Goal: Task Accomplishment & Management: Complete application form

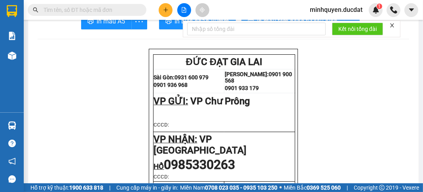
scroll to position [32, 0]
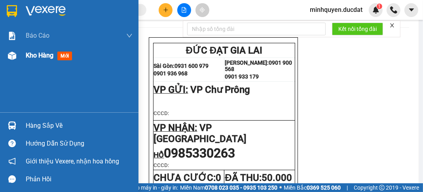
click at [39, 56] on span "Kho hàng" at bounding box center [40, 55] width 28 height 8
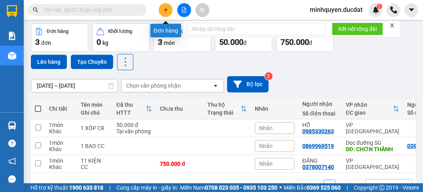
click at [163, 14] on button at bounding box center [166, 10] width 14 height 14
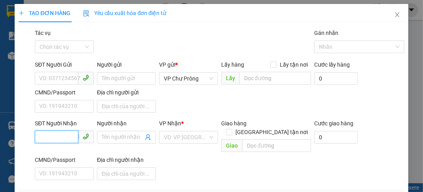
click at [67, 135] on input "SĐT Người Nhận" at bounding box center [57, 136] width 44 height 13
click at [66, 153] on div "02366272499" at bounding box center [63, 152] width 49 height 9
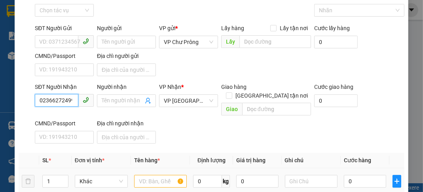
scroll to position [126, 0]
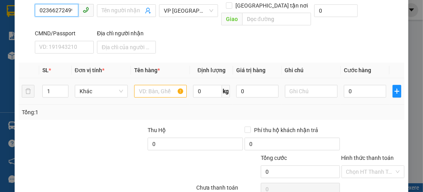
type input "02366272499"
click at [157, 85] on input "text" at bounding box center [160, 91] width 53 height 13
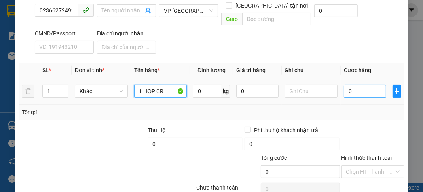
type input "1 HỘP CR"
click at [378, 85] on input "0" at bounding box center [365, 91] width 42 height 13
type input "3"
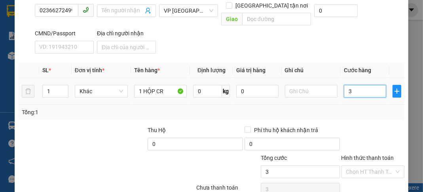
type input "30"
type input "300"
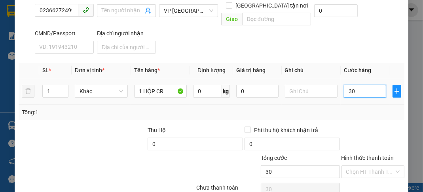
type input "300"
type input "3.000"
type input "30.000"
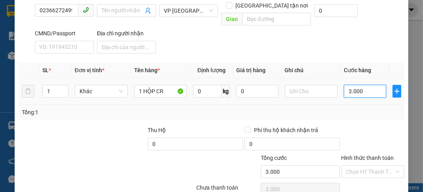
type input "30.000"
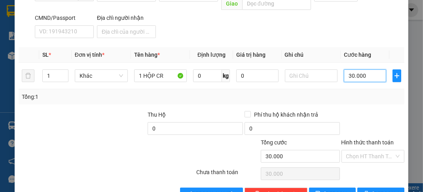
scroll to position [155, 0]
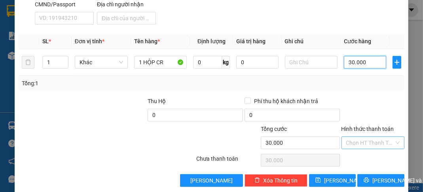
type input "30.000"
click at [377, 137] on input "Hình thức thanh toán" at bounding box center [371, 143] width 48 height 12
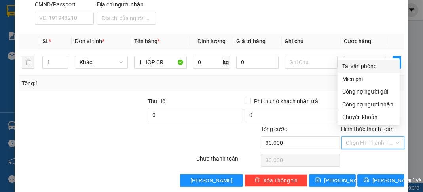
click at [375, 68] on div "Tại văn phòng" at bounding box center [369, 66] width 53 height 9
type input "0"
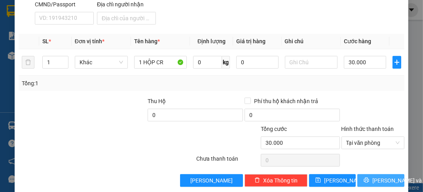
click at [379, 176] on span "[PERSON_NAME] và In" at bounding box center [400, 180] width 55 height 9
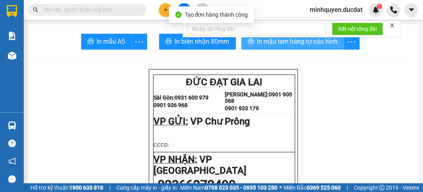
click at [317, 45] on span "In mẫu tem hàng tự cấu hình" at bounding box center [297, 41] width 81 height 10
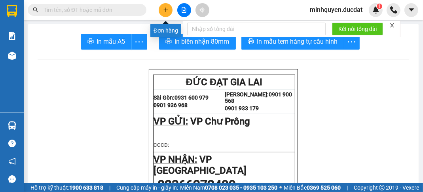
click at [163, 8] on icon "plus" at bounding box center [166, 10] width 6 height 6
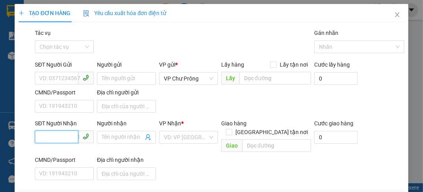
click at [59, 132] on input "SĐT Người Nhận" at bounding box center [57, 136] width 44 height 13
type input "0"
type input "0937785613"
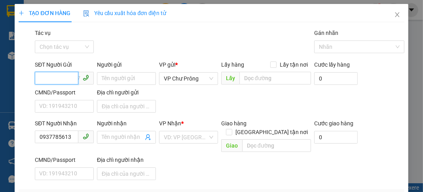
click at [53, 76] on input "SĐT Người Gửi" at bounding box center [57, 78] width 44 height 13
type input "0375396322"
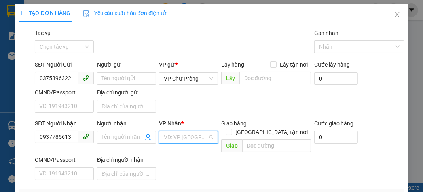
click at [175, 137] on input "search" at bounding box center [186, 137] width 44 height 12
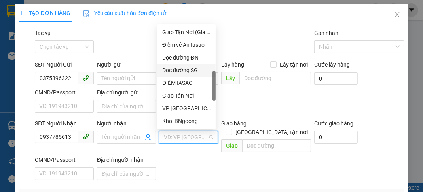
scroll to position [222, 0]
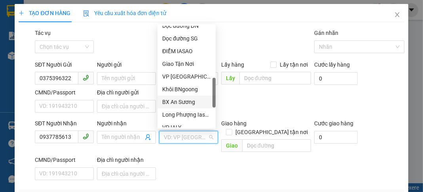
click at [185, 102] on div "BX An Sương" at bounding box center [186, 101] width 49 height 9
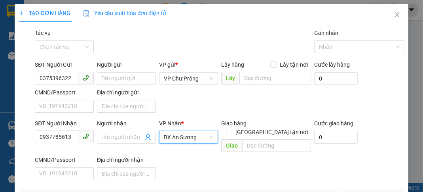
scroll to position [95, 0]
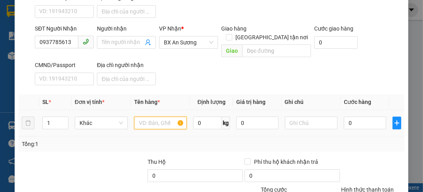
click at [156, 116] on input "text" at bounding box center [160, 122] width 53 height 13
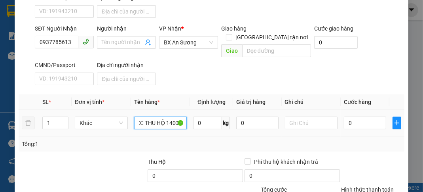
scroll to position [0, 37]
type input "1 THÙNG GÀ CC THU HỘ 1400K"
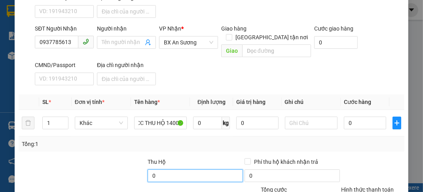
scroll to position [0, 0]
click at [180, 169] on input "0" at bounding box center [195, 175] width 95 height 13
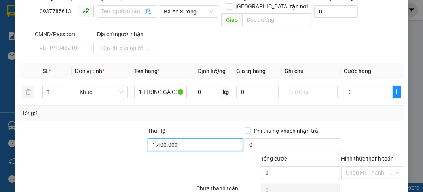
scroll to position [155, 0]
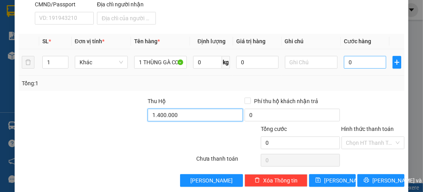
type input "1.400.000"
click at [364, 56] on input "0" at bounding box center [365, 62] width 42 height 13
type input "1"
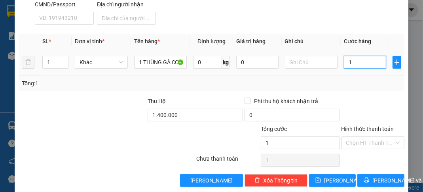
type input "10"
type input "100"
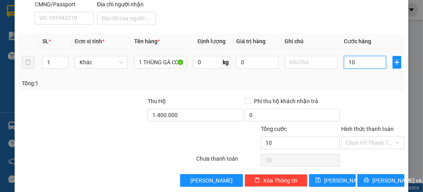
type input "100"
type input "1.000"
type input "10.000"
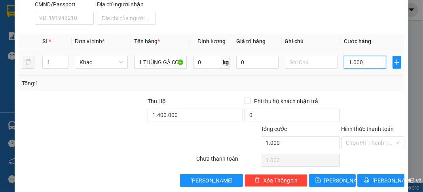
type input "10.000"
type input "100.000"
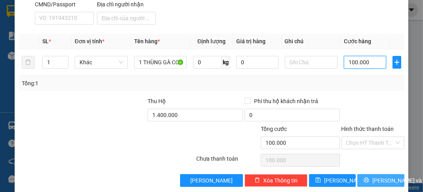
type input "100.000"
click at [380, 176] on span "[PERSON_NAME] và In" at bounding box center [400, 180] width 55 height 9
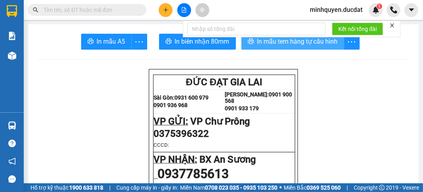
click at [322, 45] on span "In mẫu tem hàng tự cấu hình" at bounding box center [297, 41] width 81 height 10
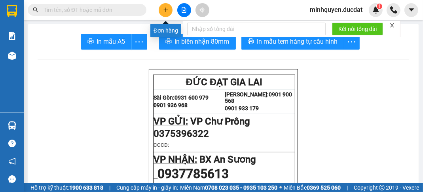
click at [169, 10] on button at bounding box center [166, 10] width 14 height 14
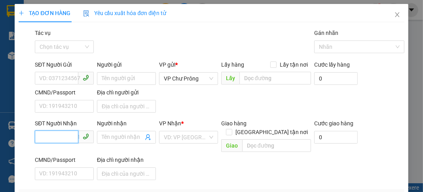
click at [53, 137] on input "SĐT Người Nhận" at bounding box center [57, 136] width 44 height 13
click at [65, 155] on div "0977212173" at bounding box center [63, 152] width 49 height 9
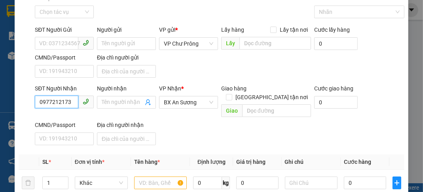
scroll to position [63, 0]
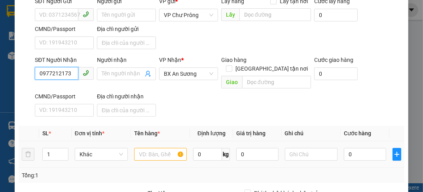
type input "0977212173"
click at [153, 148] on input "text" at bounding box center [160, 154] width 53 height 13
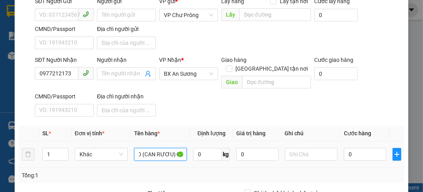
scroll to position [0, 15]
type input "1 BAO (CAN RƯƠU) CR"
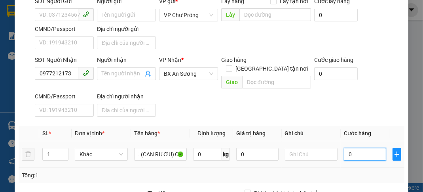
scroll to position [0, 0]
click at [366, 148] on input "0" at bounding box center [365, 154] width 42 height 13
type input "5"
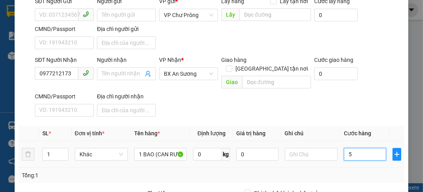
type input "50"
type input "500"
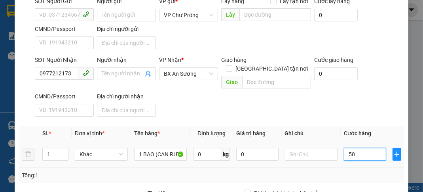
type input "500"
type input "5.000"
type input "50.000"
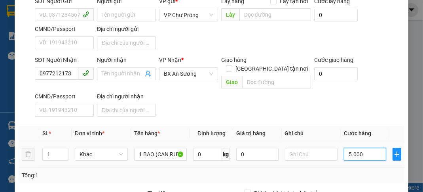
type input "50.000"
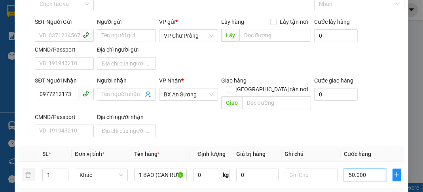
scroll to position [32, 0]
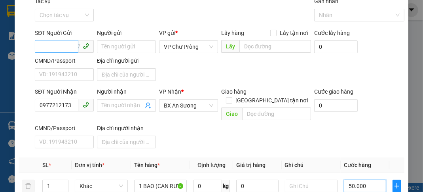
type input "50.000"
click at [59, 49] on input "SĐT Người Gửi" at bounding box center [57, 46] width 44 height 13
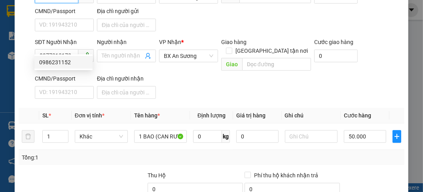
scroll to position [60, 0]
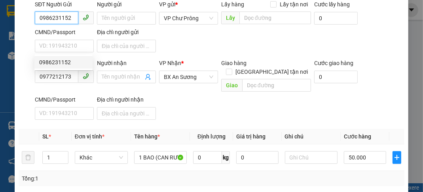
type input "0986231152"
click at [350, 112] on div "SĐT Người Nhận 0977212173 Người nhận Tên người nhận VP Nhận * BX An Sương Giao …" at bounding box center [219, 91] width 373 height 64
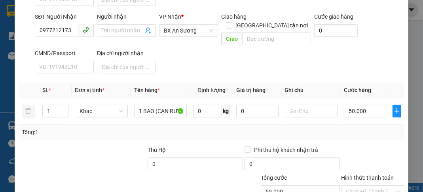
scroll to position [155, 0]
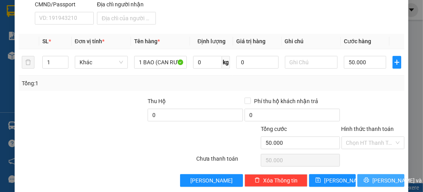
click at [388, 175] on button "[PERSON_NAME] và In" at bounding box center [381, 180] width 47 height 13
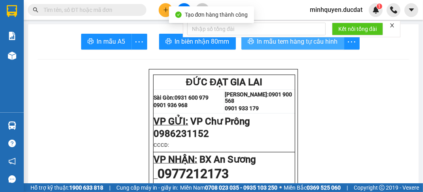
click at [327, 44] on span "In mẫu tem hàng tự cấu hình" at bounding box center [297, 41] width 81 height 10
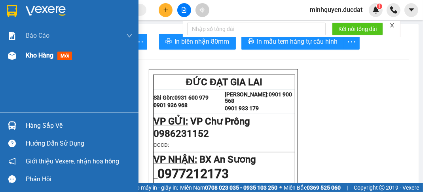
click at [39, 57] on span "Kho hàng" at bounding box center [40, 55] width 28 height 8
